Goal: Task Accomplishment & Management: Complete application form

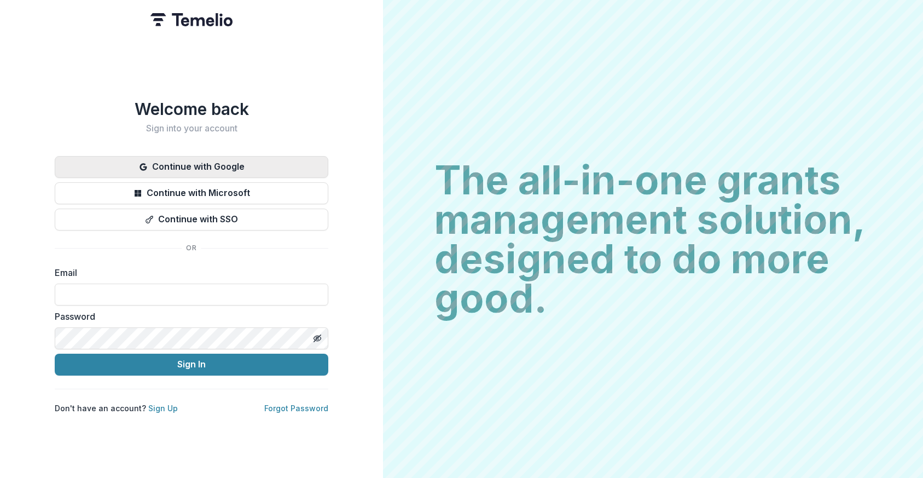
click at [208, 168] on button "Continue with Google" at bounding box center [192, 167] width 274 height 22
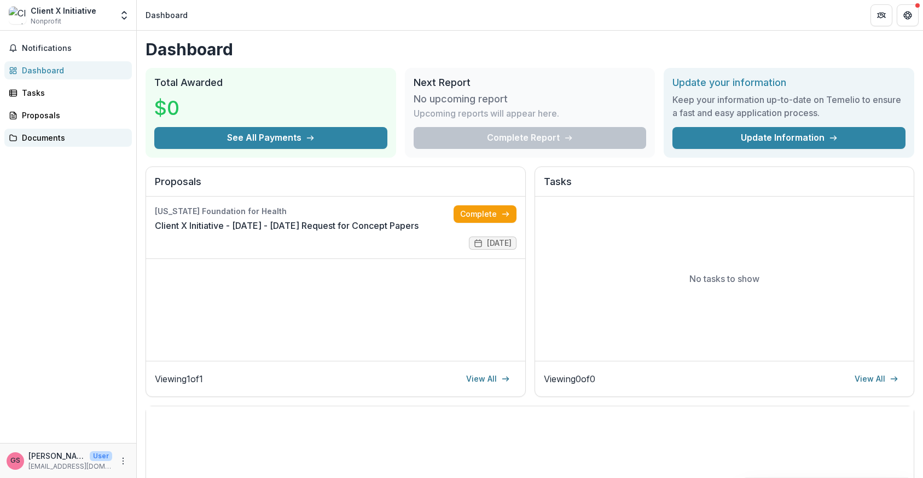
click at [39, 137] on div "Documents" at bounding box center [72, 137] width 101 height 11
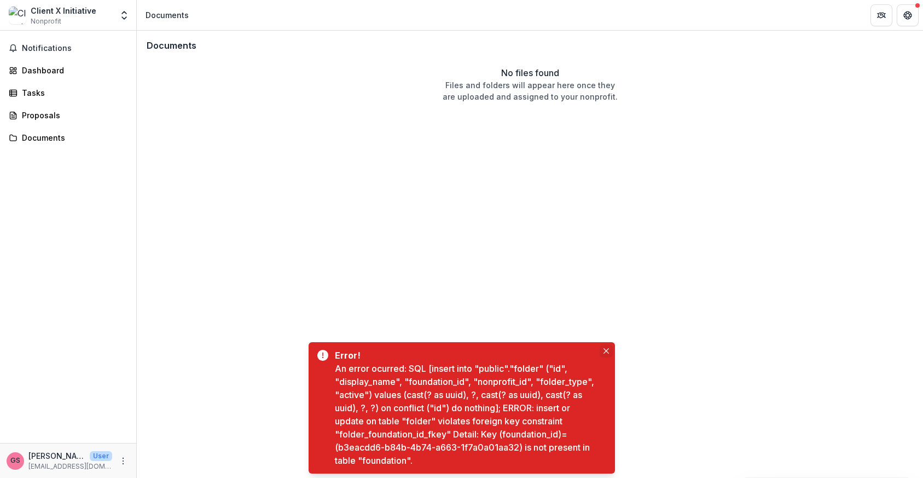
click at [606, 347] on button "Close" at bounding box center [606, 350] width 13 height 13
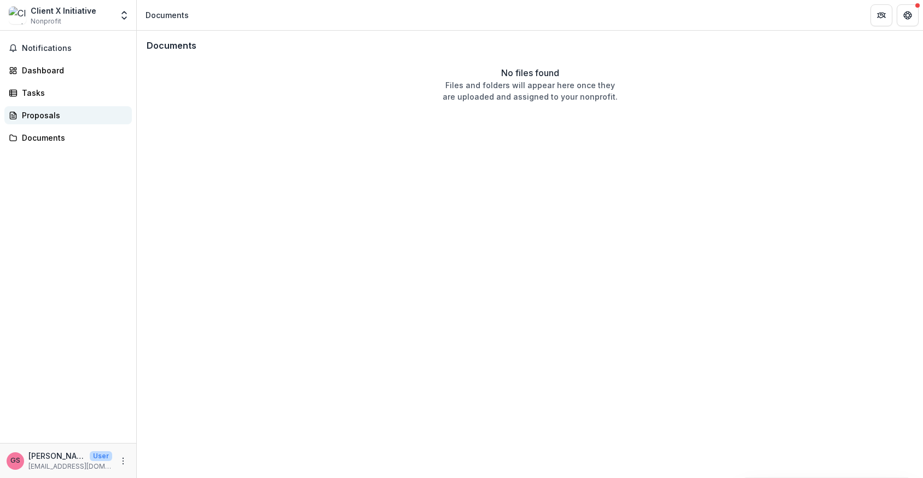
click at [29, 117] on div "Proposals" at bounding box center [72, 114] width 101 height 11
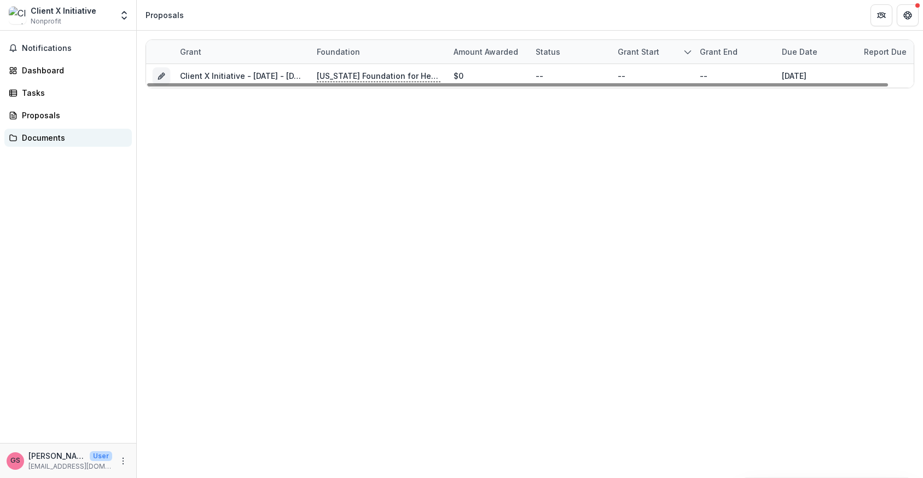
click at [36, 134] on div "Documents" at bounding box center [72, 137] width 101 height 11
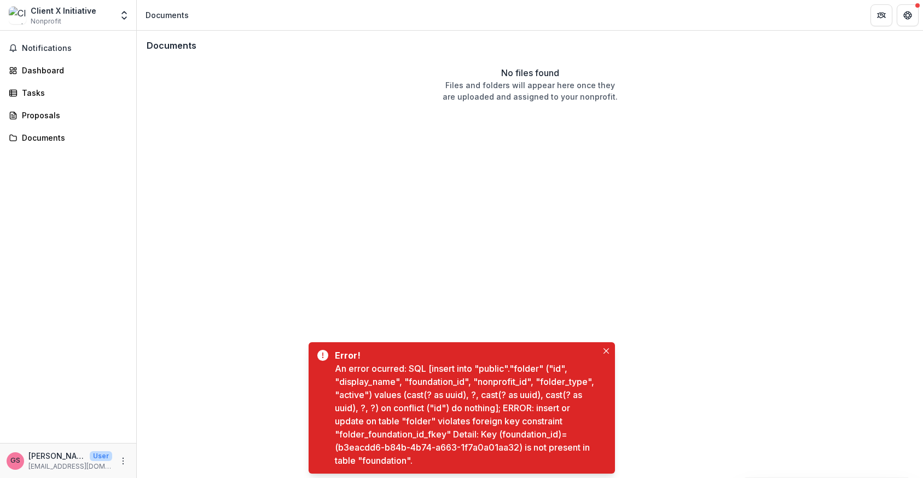
click at [359, 100] on div "No files found Files and folders will appear here once they are uploaded and as…" at bounding box center [529, 84] width 771 height 36
drag, startPoint x: 361, startPoint y: 100, endPoint x: 576, endPoint y: 74, distance: 217.1
click at [576, 74] on div "No files found Files and folders will appear here once they are uploaded and as…" at bounding box center [530, 84] width 175 height 36
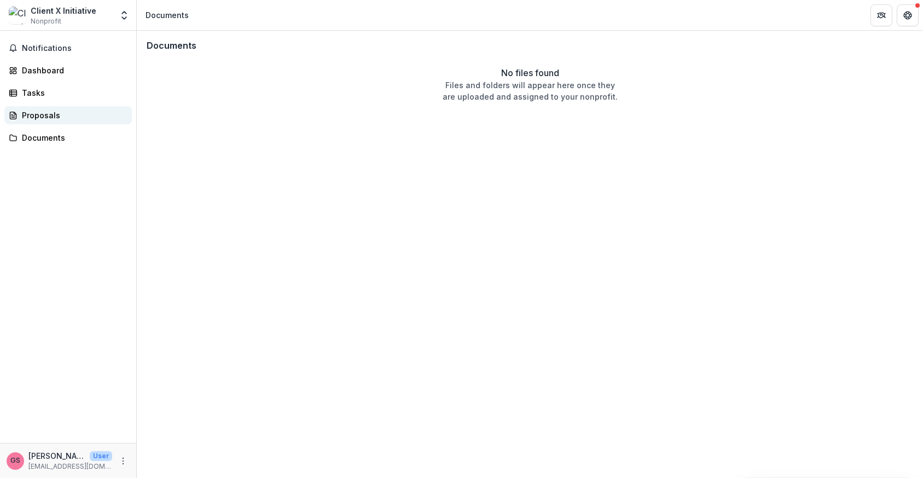
click at [37, 114] on div "Proposals" at bounding box center [72, 114] width 101 height 11
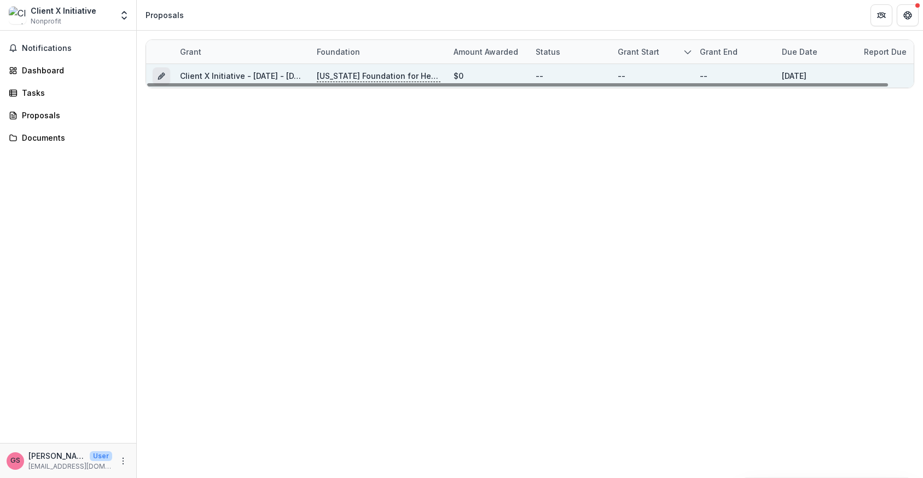
click at [162, 74] on icon "Grant e008d9e3-f982-45aa-ac0d-c840dd901cf0" at bounding box center [161, 76] width 9 height 9
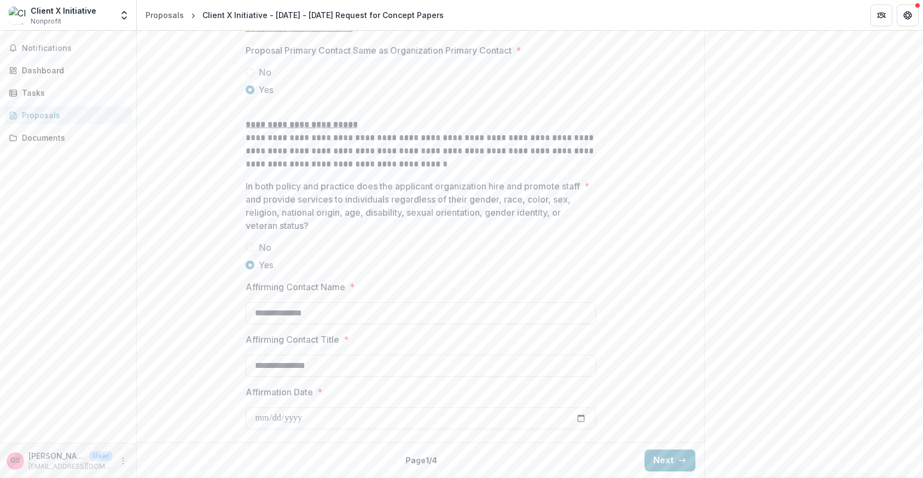
scroll to position [1419, 0]
click at [675, 455] on button "Next" at bounding box center [670, 460] width 51 height 22
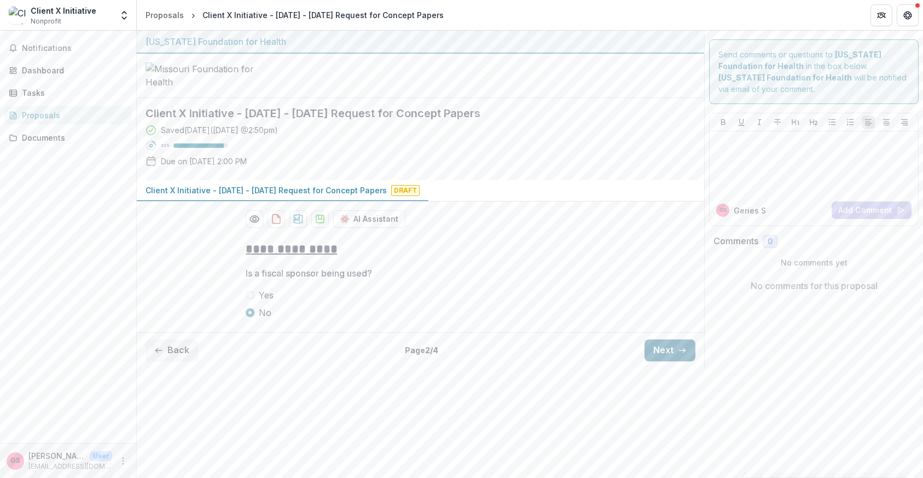
scroll to position [0, 0]
click at [668, 361] on button "Next" at bounding box center [670, 350] width 51 height 22
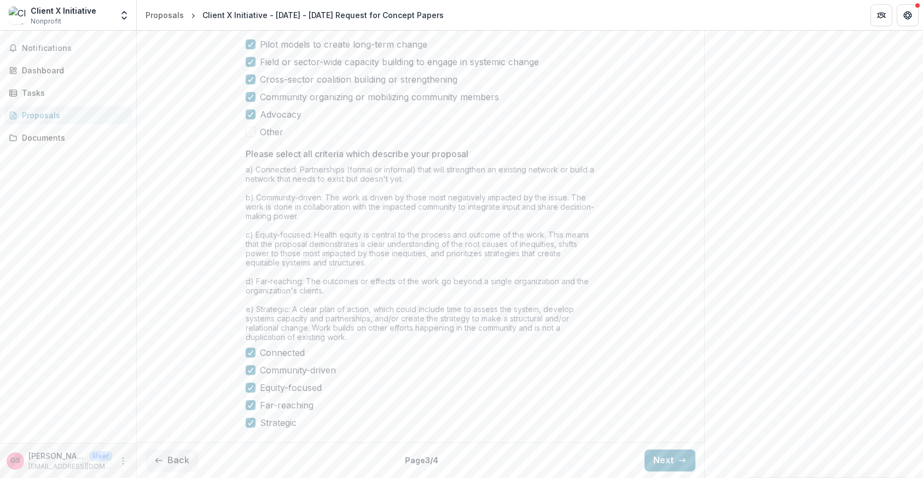
scroll to position [868, 0]
click at [658, 460] on button "Next" at bounding box center [670, 460] width 51 height 22
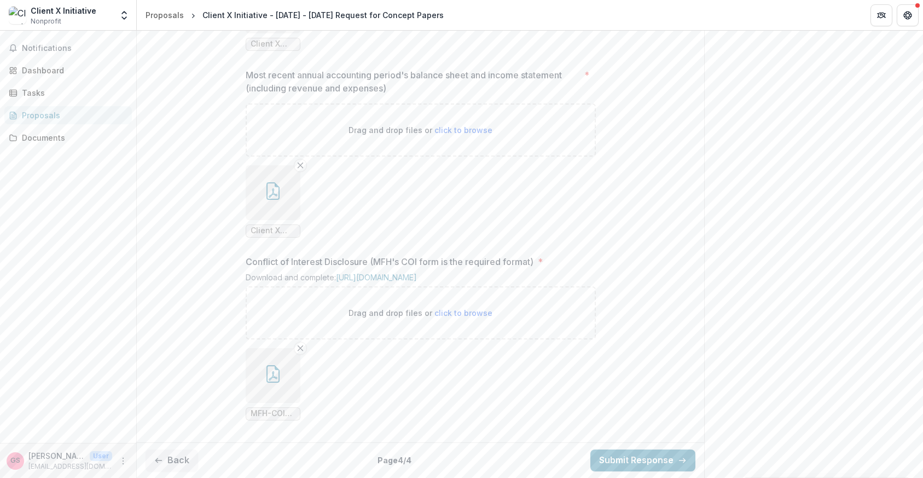
scroll to position [1008, 0]
click at [169, 462] on button "Back" at bounding box center [172, 460] width 53 height 22
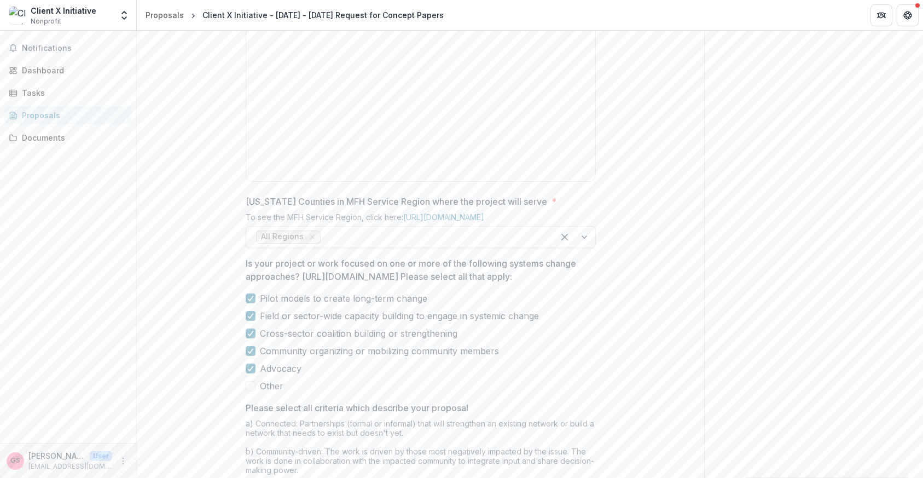
scroll to position [321, 0]
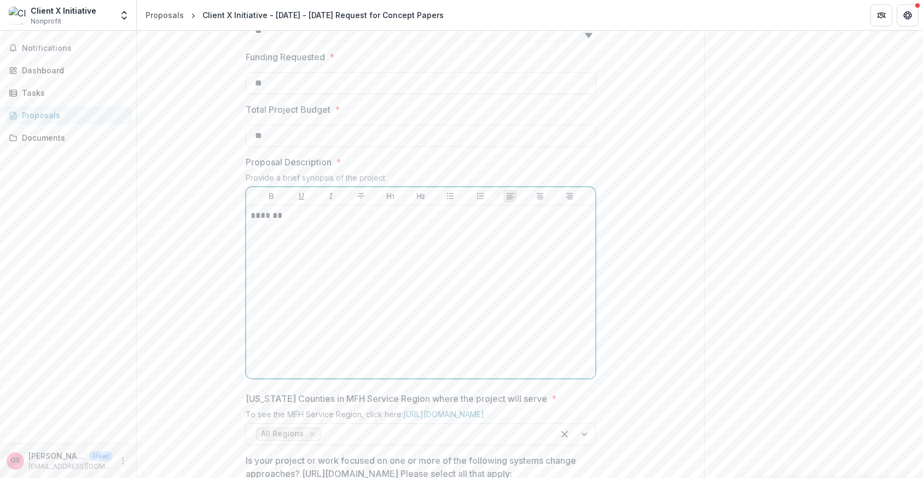
click at [324, 306] on div "*******" at bounding box center [421, 292] width 340 height 164
